Goal: Information Seeking & Learning: Learn about a topic

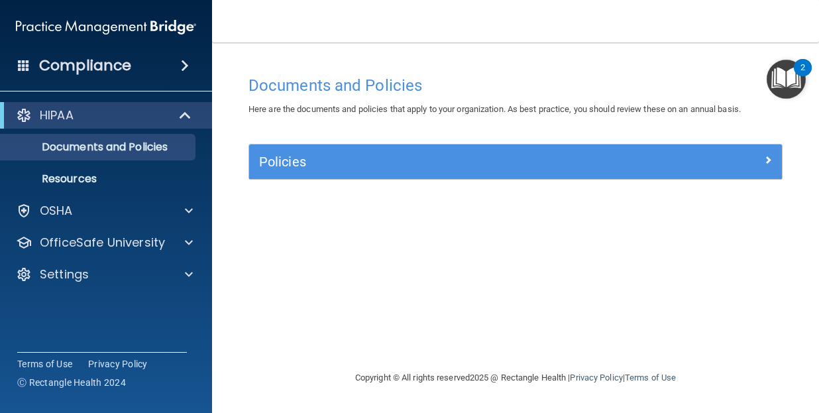
click at [792, 85] on img "Open Resource Center, 2 new notifications" at bounding box center [786, 79] width 39 height 39
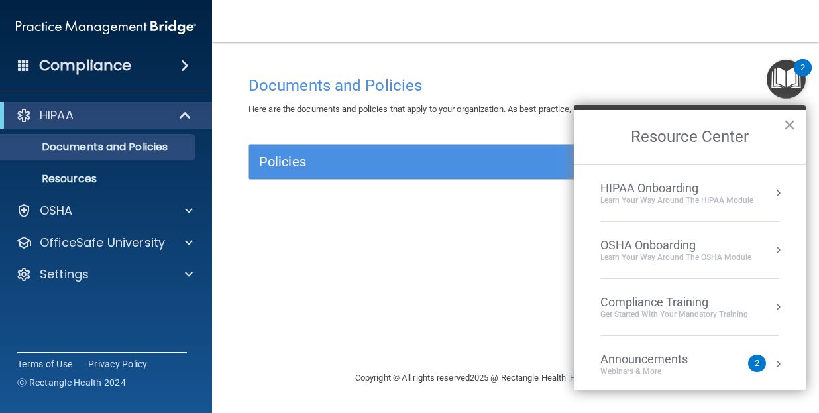
click at [746, 192] on div "HIPAA Onboarding" at bounding box center [676, 188] width 153 height 15
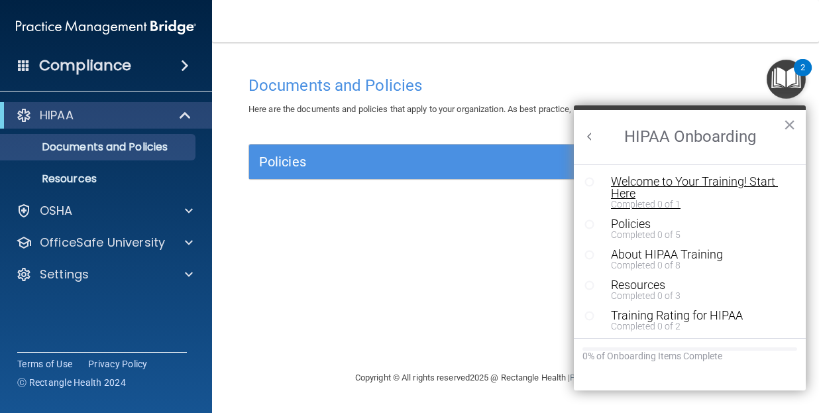
click at [731, 182] on div "Welcome to Your Training! Start Here" at bounding box center [700, 188] width 178 height 24
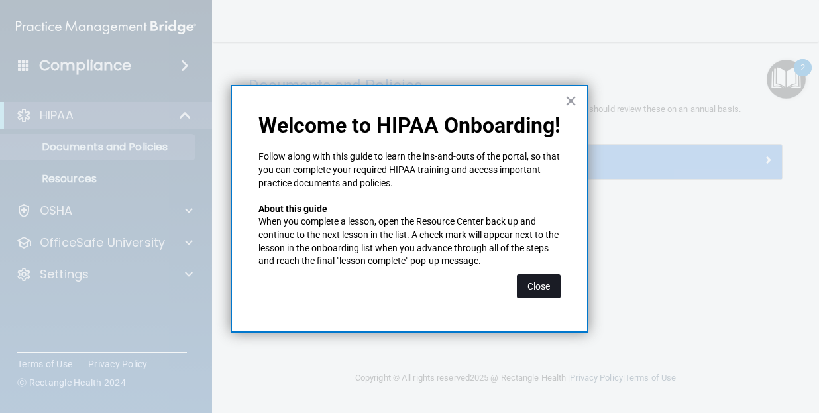
click at [529, 279] on button "Close" at bounding box center [539, 286] width 44 height 24
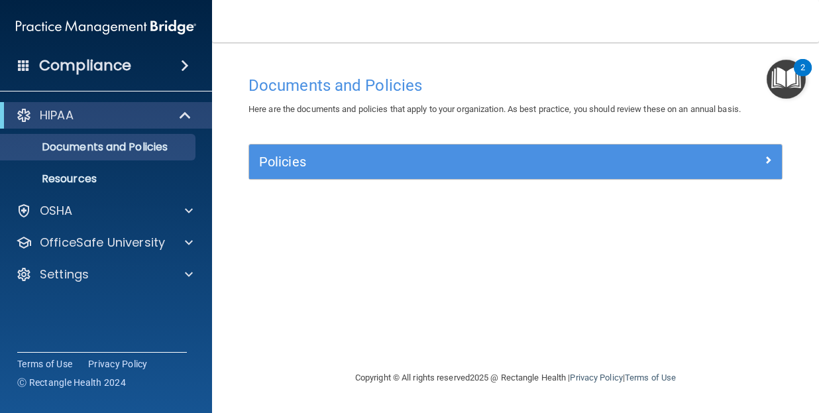
click at [786, 70] on img "Open Resource Center, 2 new notifications" at bounding box center [786, 79] width 39 height 39
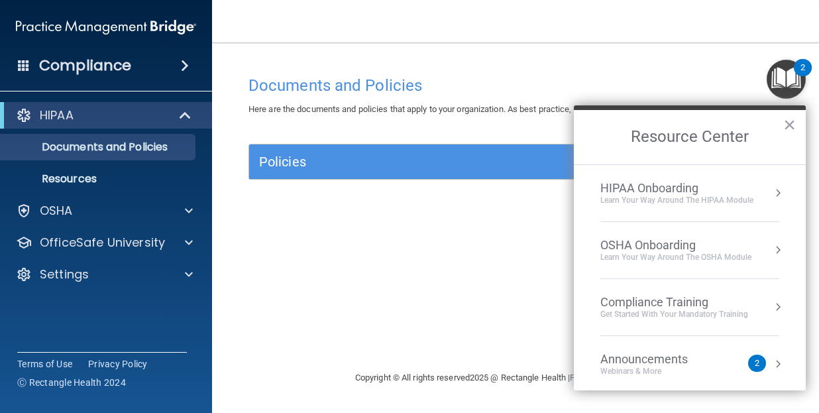
click at [746, 194] on div "HIPAA Onboarding" at bounding box center [676, 188] width 153 height 15
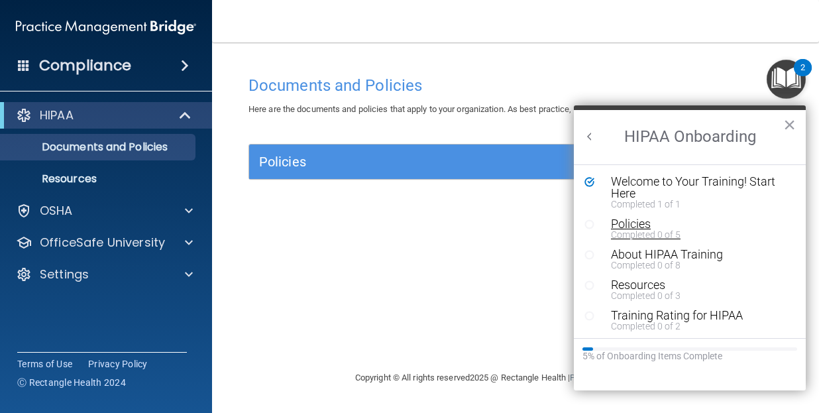
click at [639, 227] on div "Policies" at bounding box center [700, 224] width 178 height 12
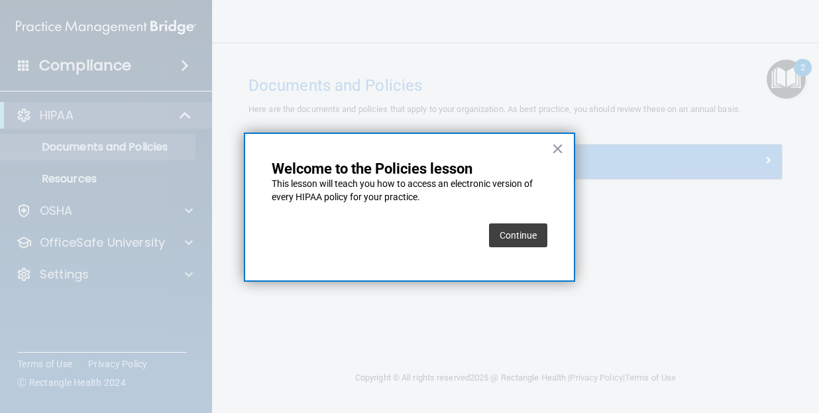
click at [519, 231] on button "Continue" at bounding box center [518, 235] width 58 height 24
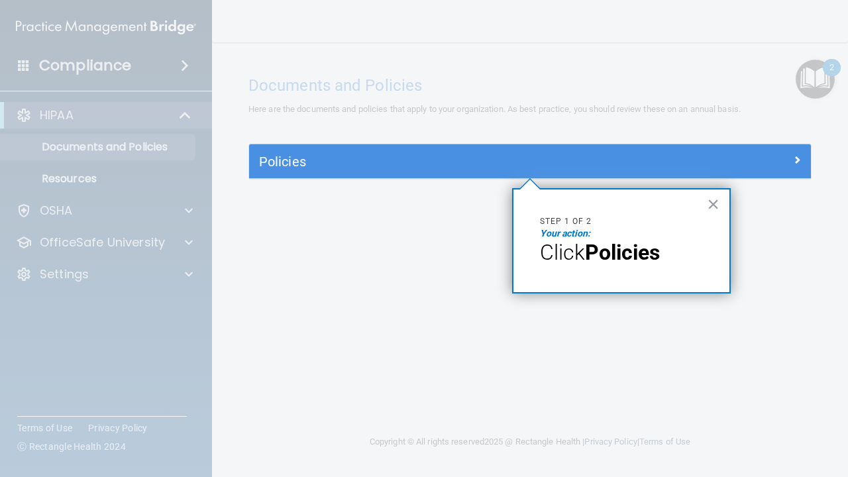
click at [753, 159] on div at bounding box center [741, 159] width 140 height 16
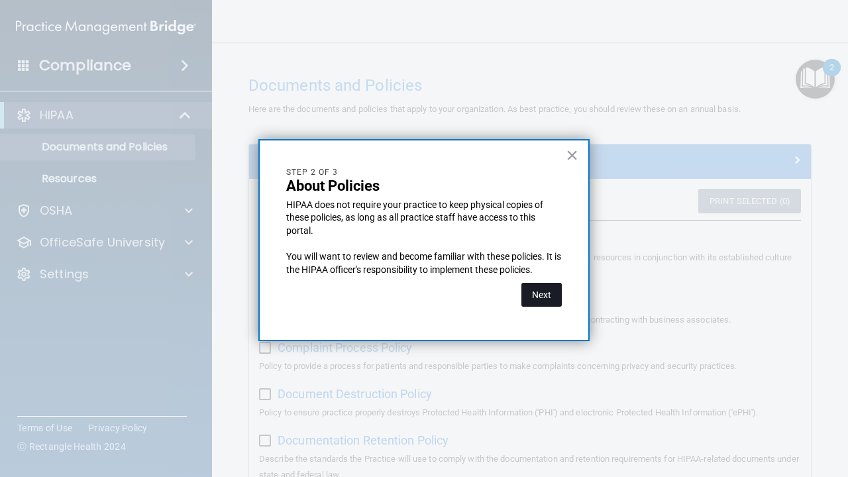
click at [541, 302] on button "Next" at bounding box center [542, 295] width 40 height 24
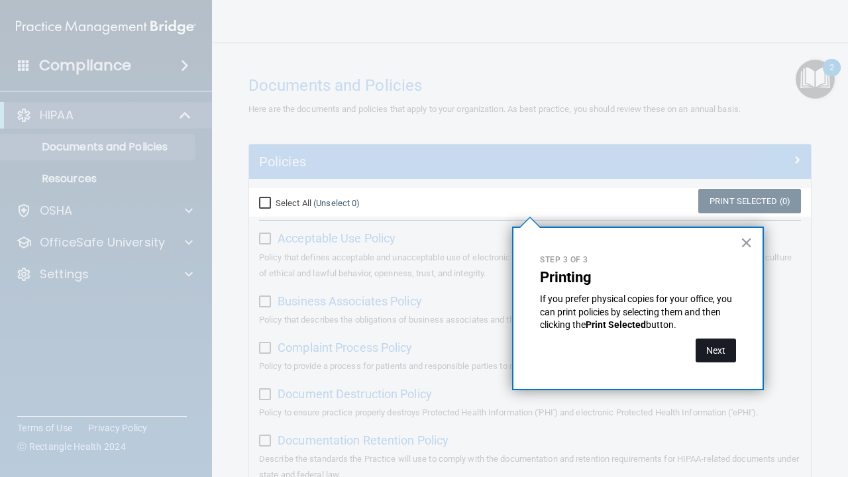
click at [716, 347] on button "Next" at bounding box center [716, 351] width 40 height 24
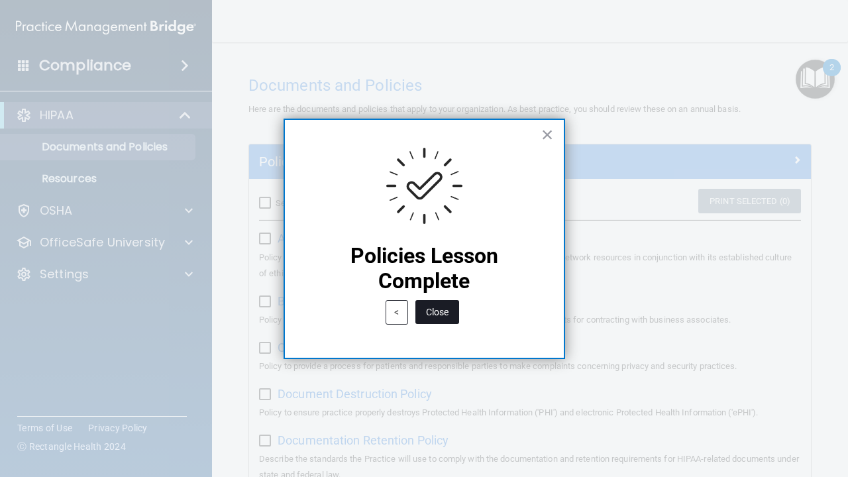
click at [440, 319] on button "Close" at bounding box center [438, 312] width 44 height 24
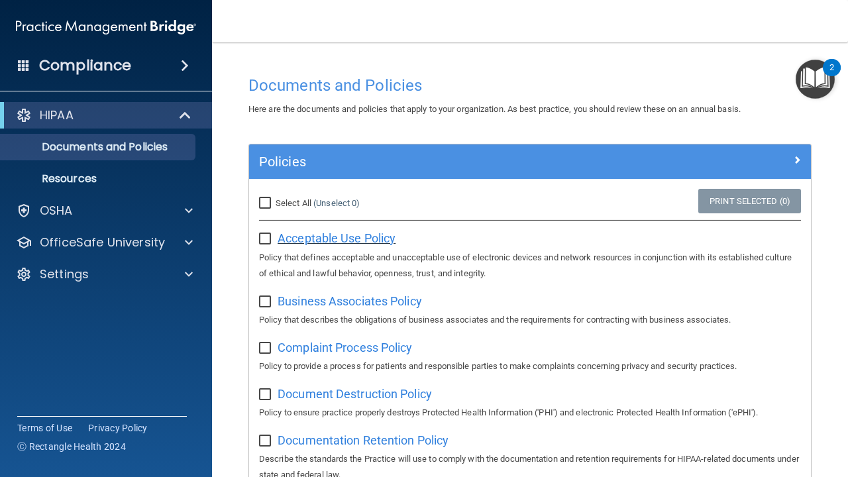
click at [305, 241] on span "Acceptable Use Policy" at bounding box center [337, 238] width 118 height 14
click at [818, 72] on img "Open Resource Center, 2 new notifications" at bounding box center [815, 79] width 39 height 39
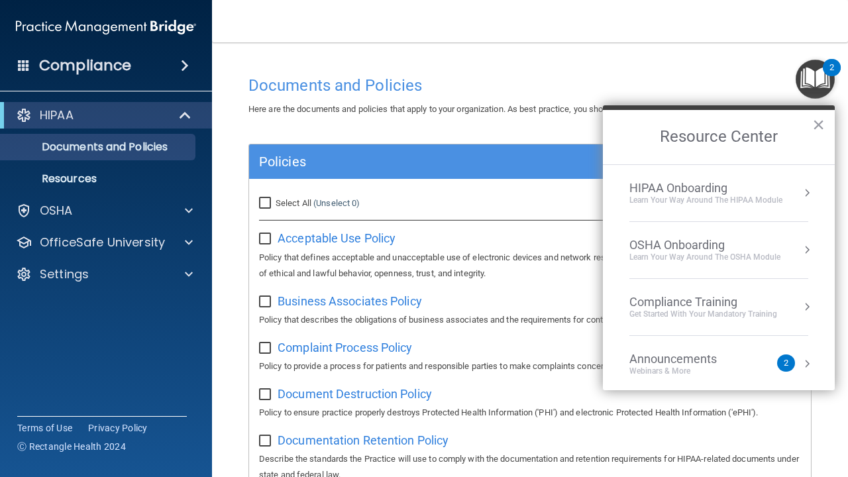
click at [775, 203] on div "Learn Your Way around the HIPAA module" at bounding box center [706, 200] width 153 height 11
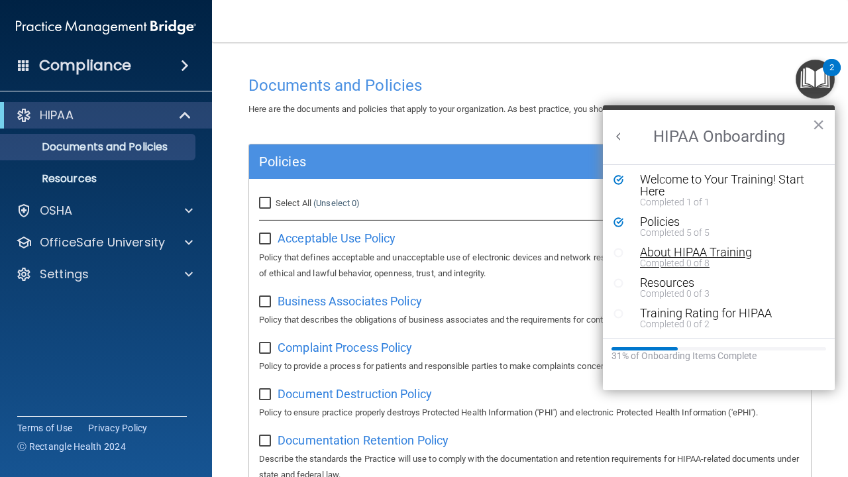
scroll to position [2, 0]
click at [741, 252] on div "About HIPAA Training" at bounding box center [729, 253] width 178 height 12
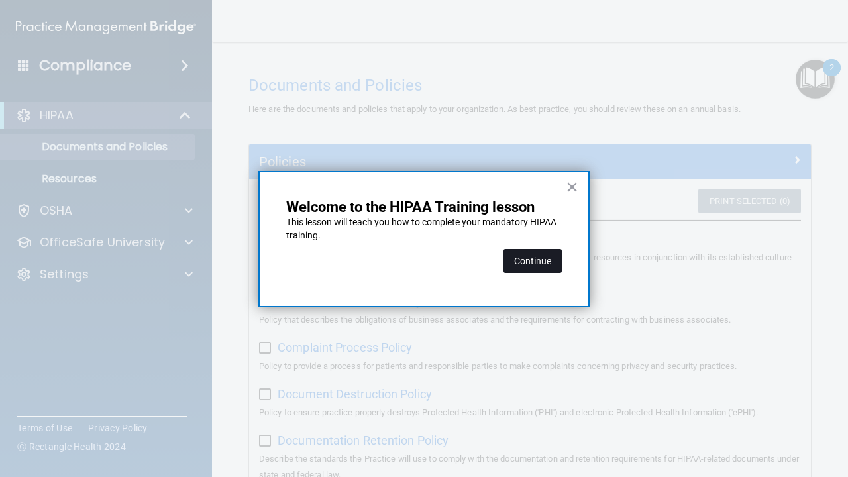
click at [520, 252] on button "Continue" at bounding box center [533, 261] width 58 height 24
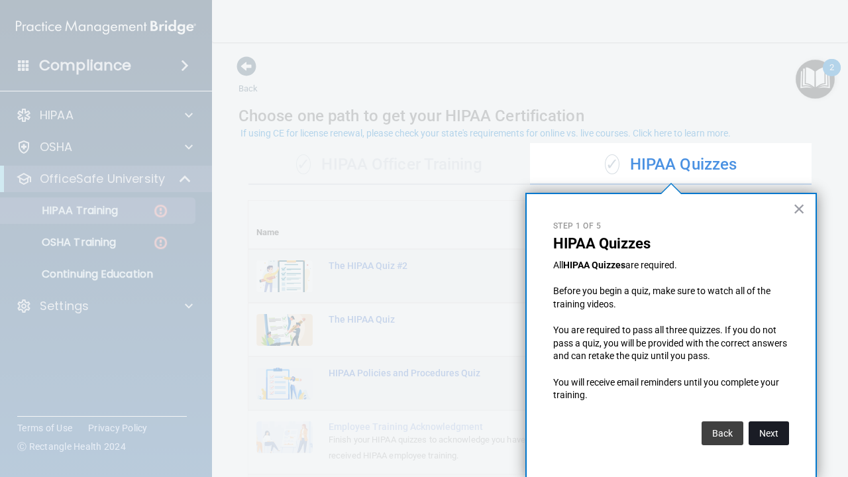
click at [762, 412] on button "Next" at bounding box center [769, 433] width 40 height 24
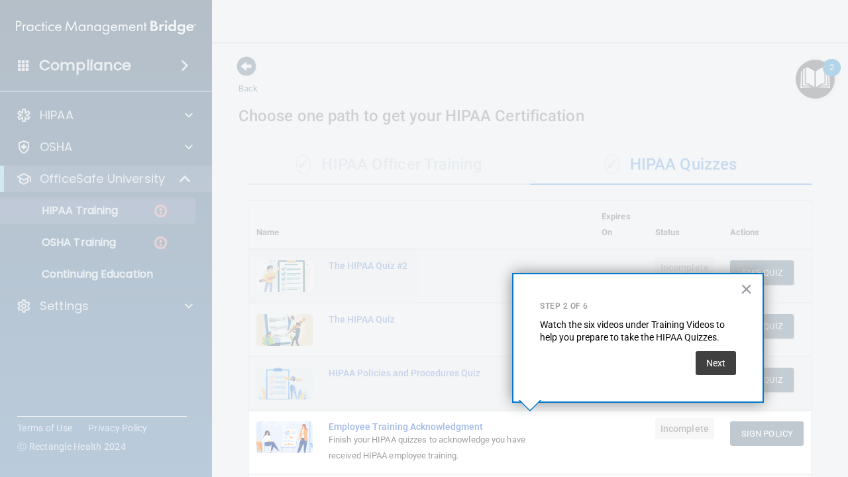
scroll to position [137, 0]
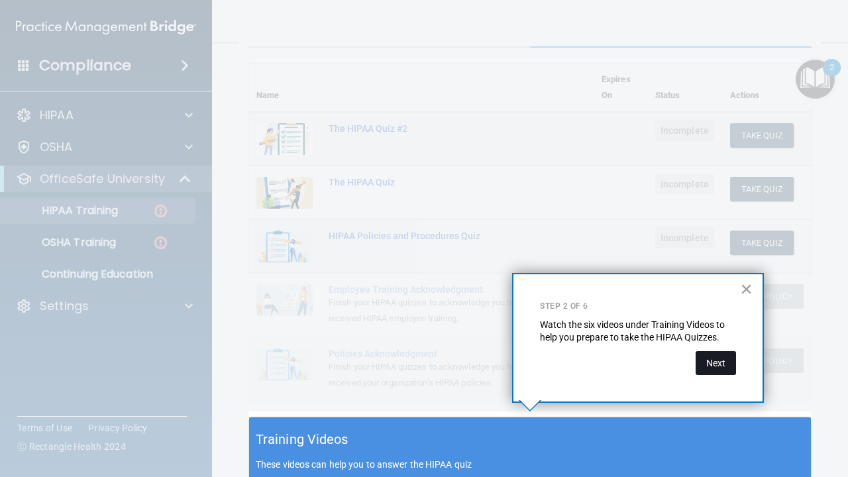
click at [722, 356] on button "Next" at bounding box center [716, 363] width 40 height 24
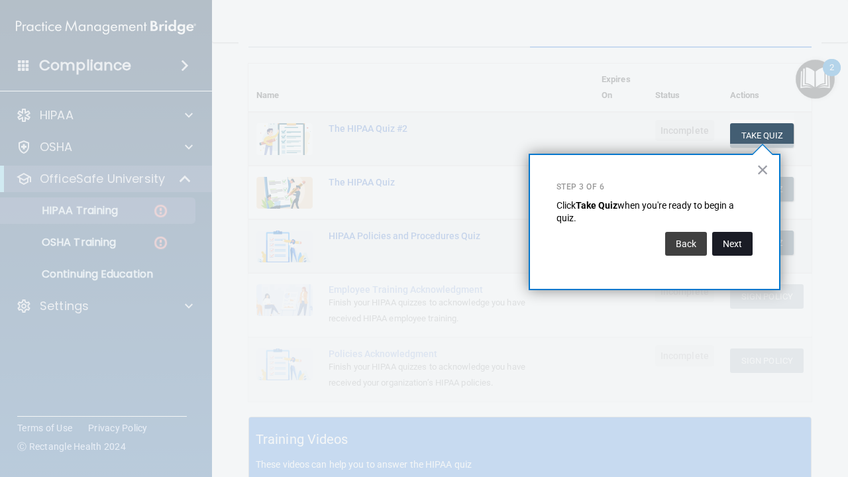
click at [719, 233] on button "Next" at bounding box center [732, 244] width 40 height 24
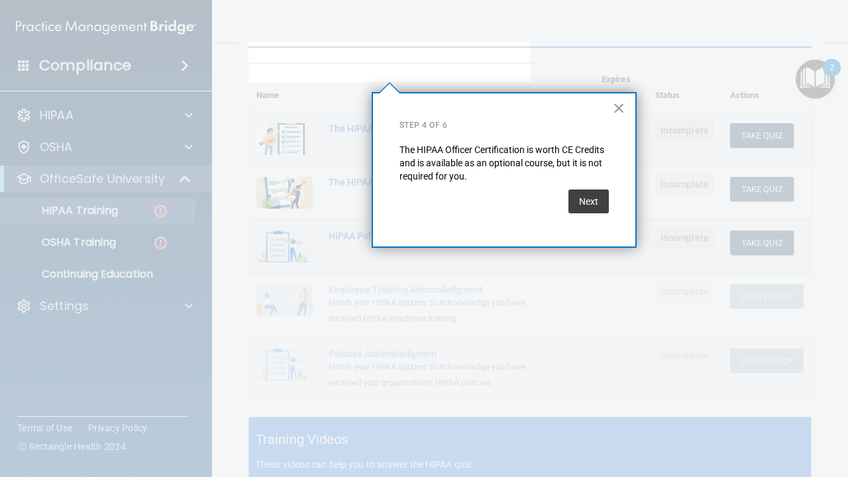
scroll to position [101, 0]
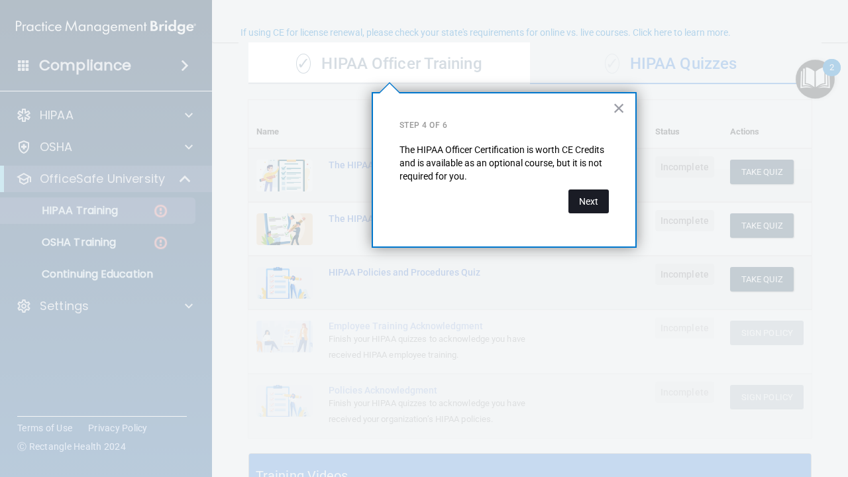
click at [590, 202] on button "Next" at bounding box center [589, 202] width 40 height 24
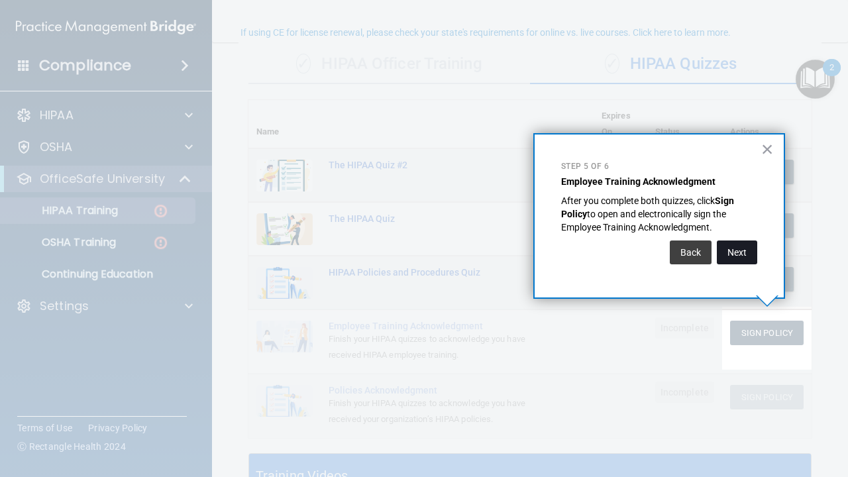
click at [737, 247] on button "Next" at bounding box center [737, 253] width 40 height 24
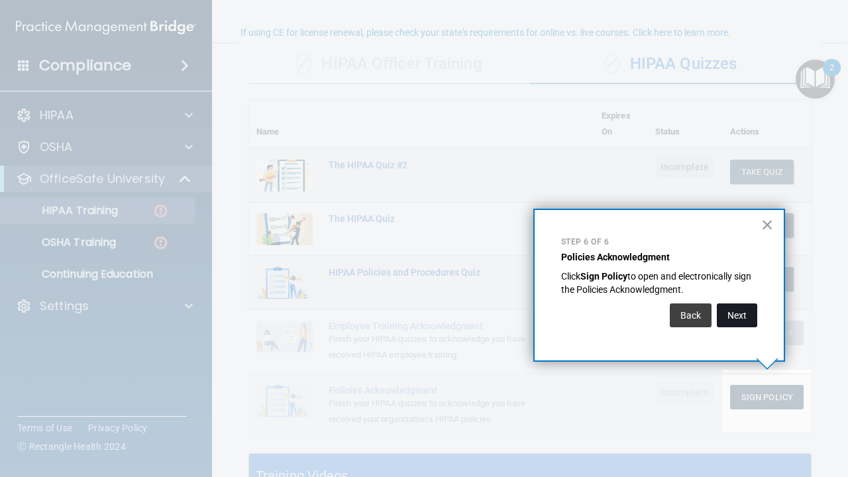
click at [744, 320] on button "Next" at bounding box center [737, 316] width 40 height 24
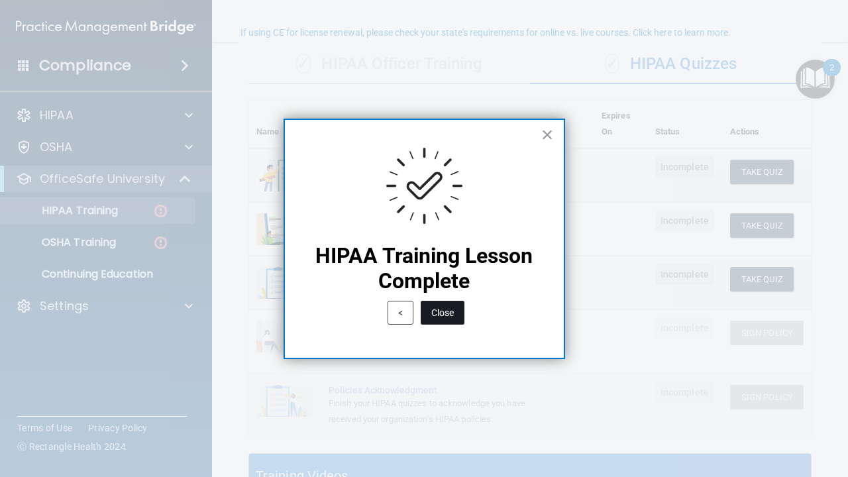
click at [453, 319] on button "Close" at bounding box center [443, 313] width 44 height 24
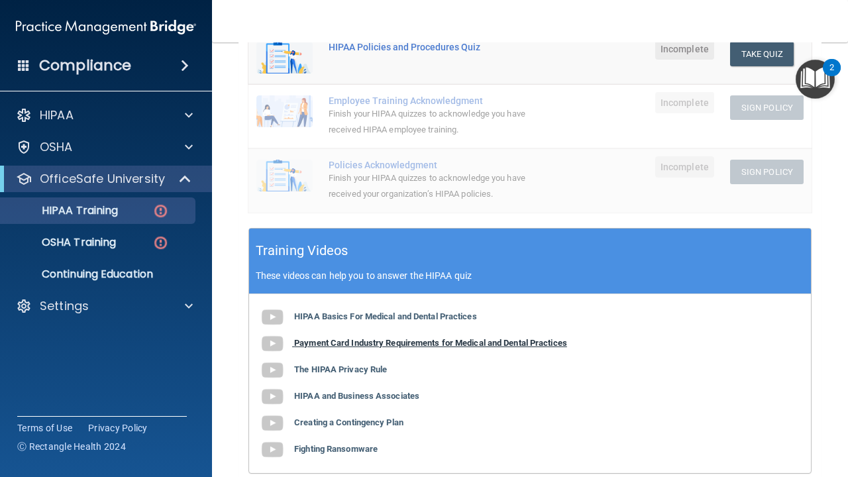
scroll to position [323, 0]
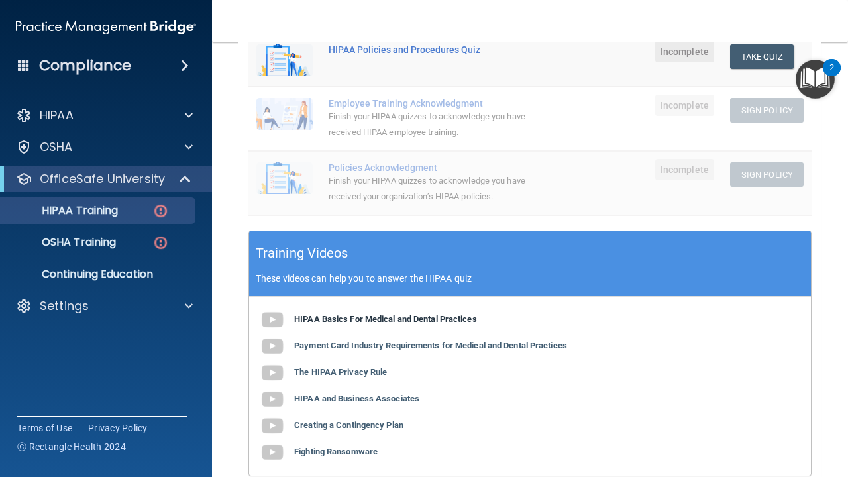
click at [462, 314] on b "HIPAA Basics For Medical and Dental Practices" at bounding box center [385, 319] width 183 height 10
